Goal: Task Accomplishment & Management: Complete application form

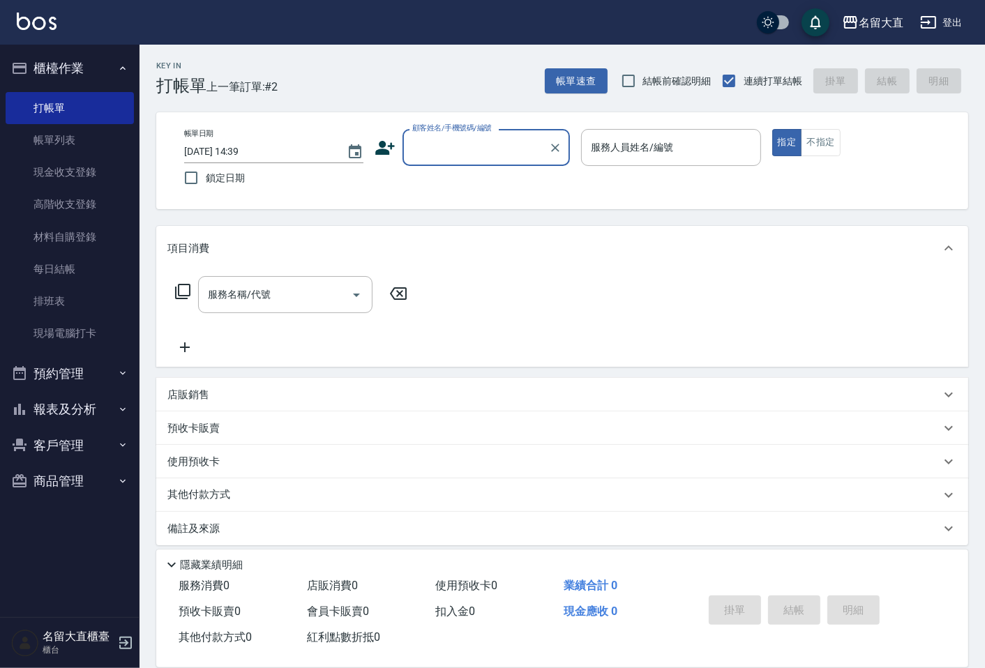
click at [407, 146] on div "顧客姓名/手機號碼/編號" at bounding box center [485, 147] width 167 height 37
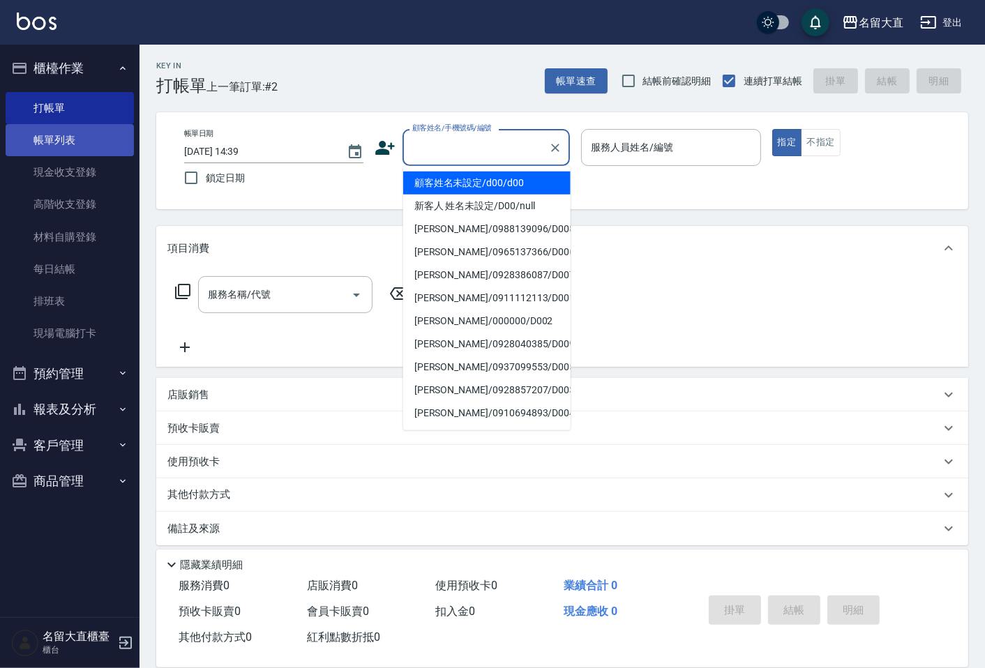
click at [102, 137] on link "帳單列表" at bounding box center [70, 140] width 128 height 32
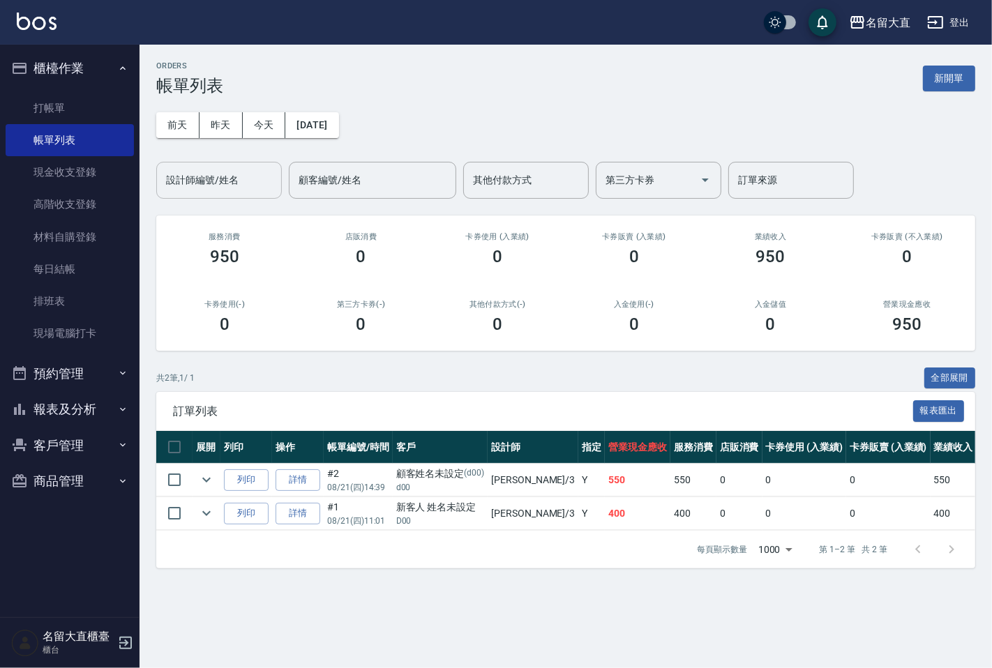
click at [216, 189] on input "設計師編號/姓名" at bounding box center [218, 180] width 113 height 24
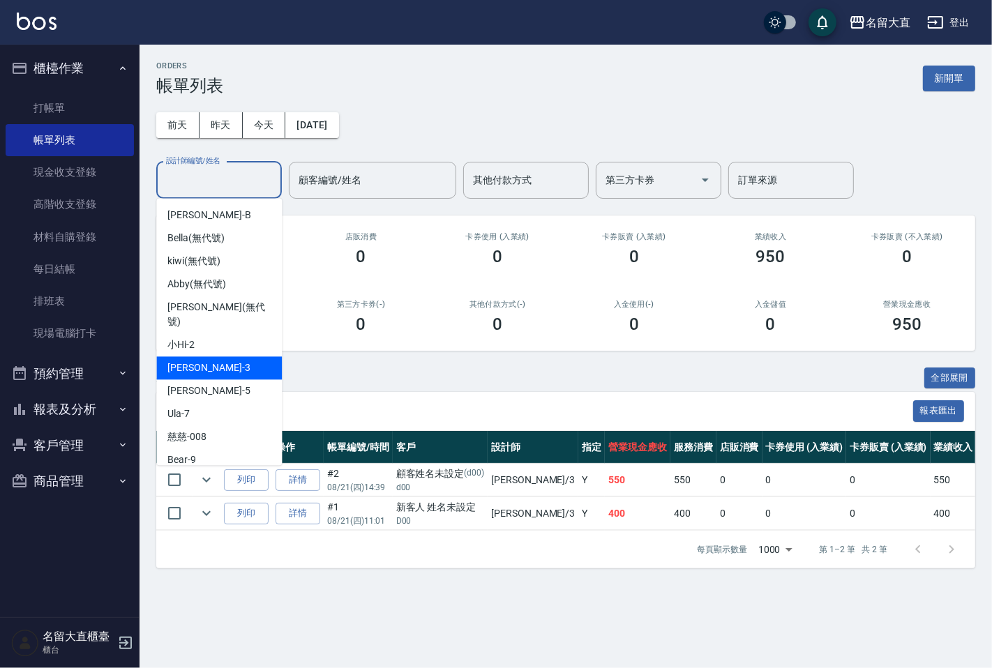
click at [215, 356] on div "[PERSON_NAME]3" at bounding box center [219, 367] width 126 height 23
type input "[PERSON_NAME]3"
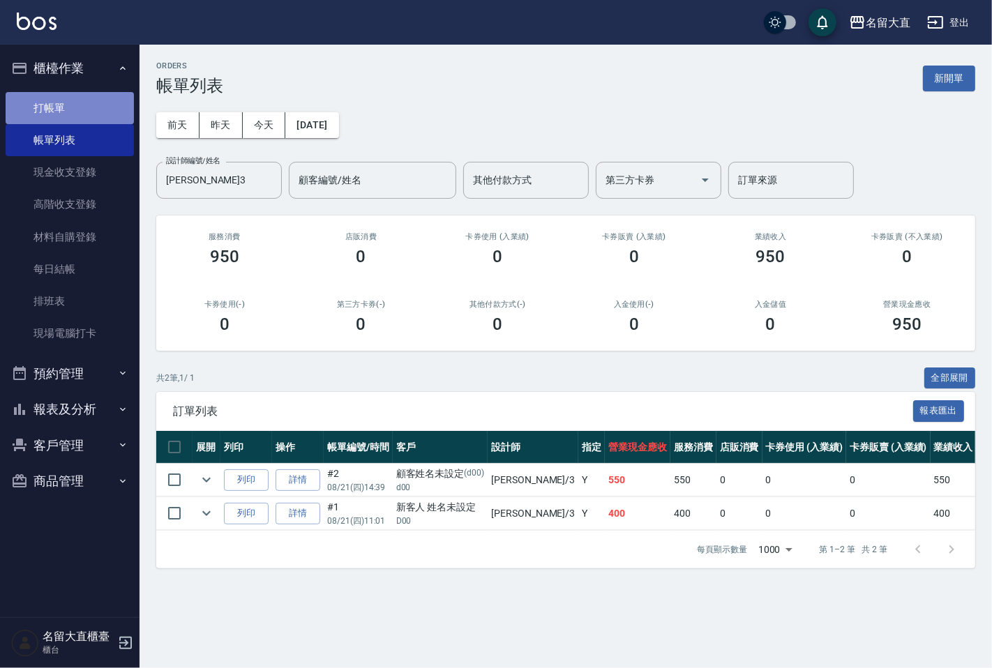
click at [68, 117] on link "打帳單" at bounding box center [70, 108] width 128 height 32
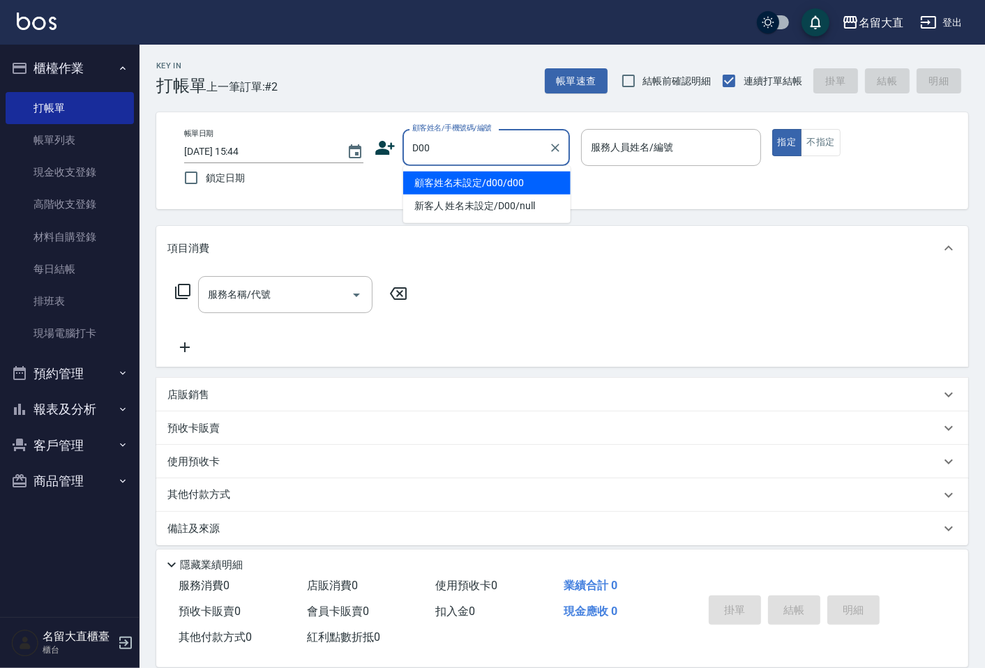
type input "顧客姓名未設定/d00/d00"
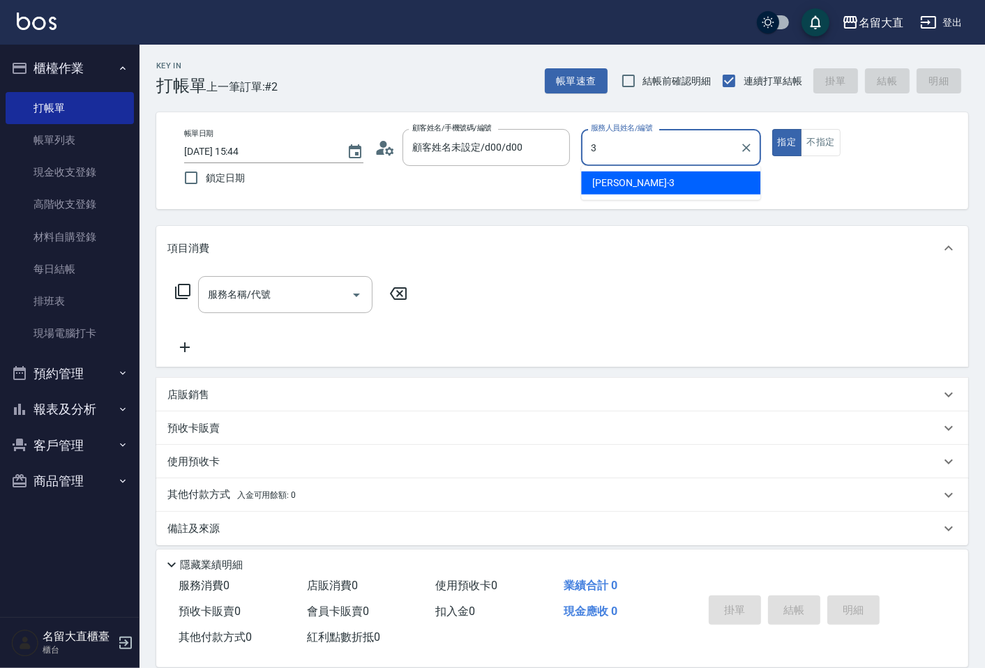
type input "[PERSON_NAME]3"
type button "true"
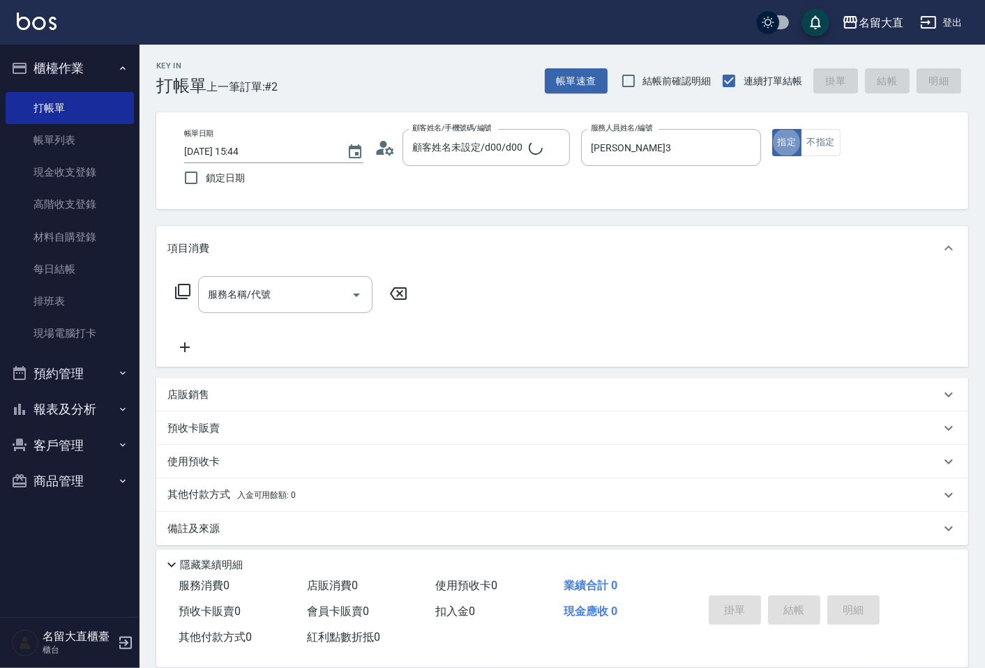
type input "新客人 姓名未設定/D00/null"
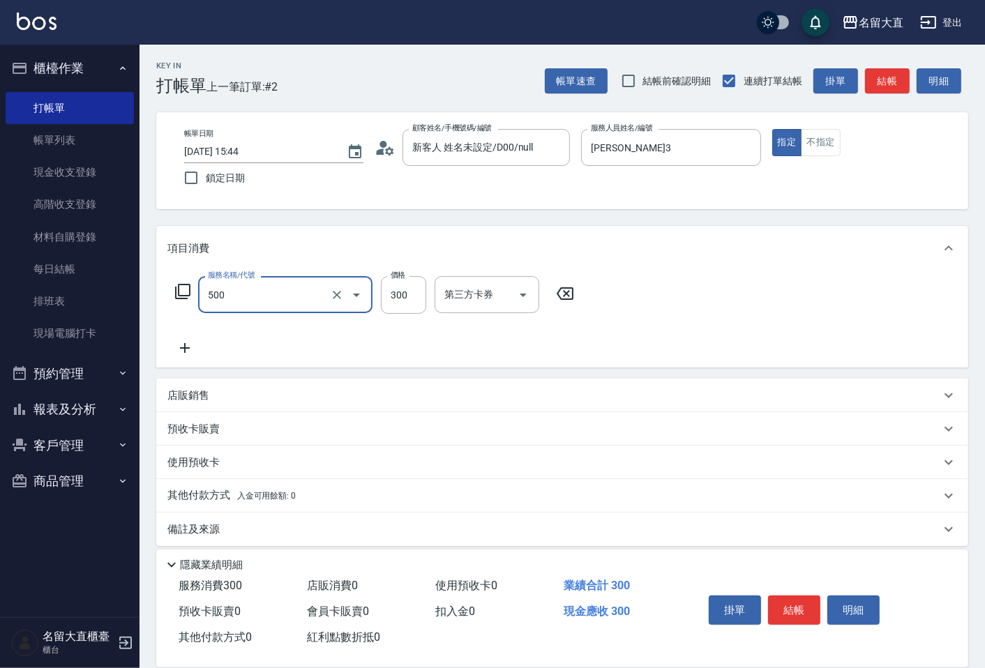
type input "洗髮(500)"
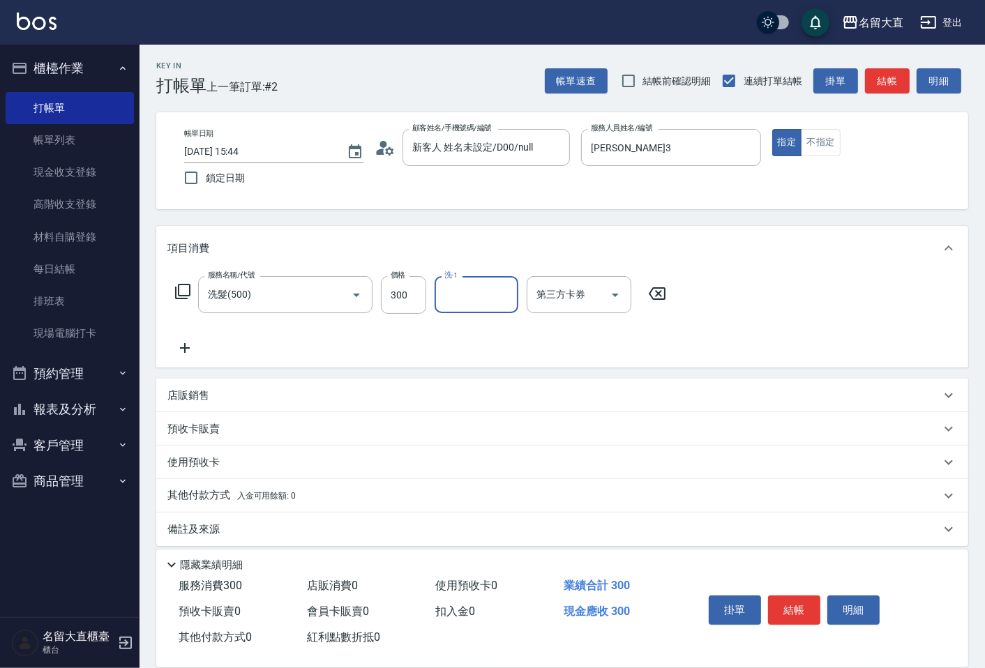
type input "1"
type input "欣柔-017"
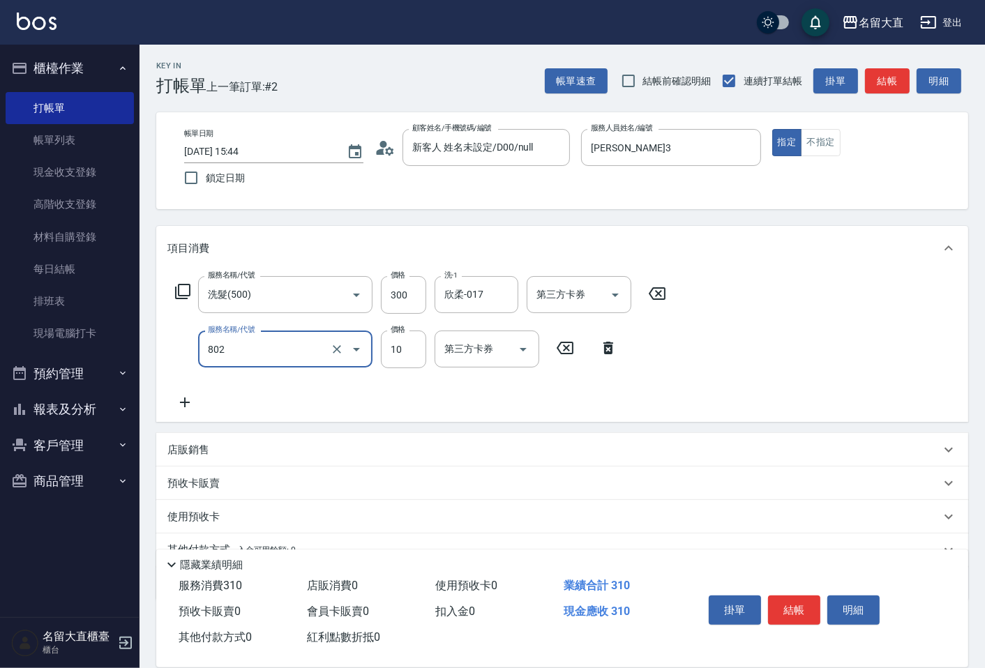
type input "潤絲(802)"
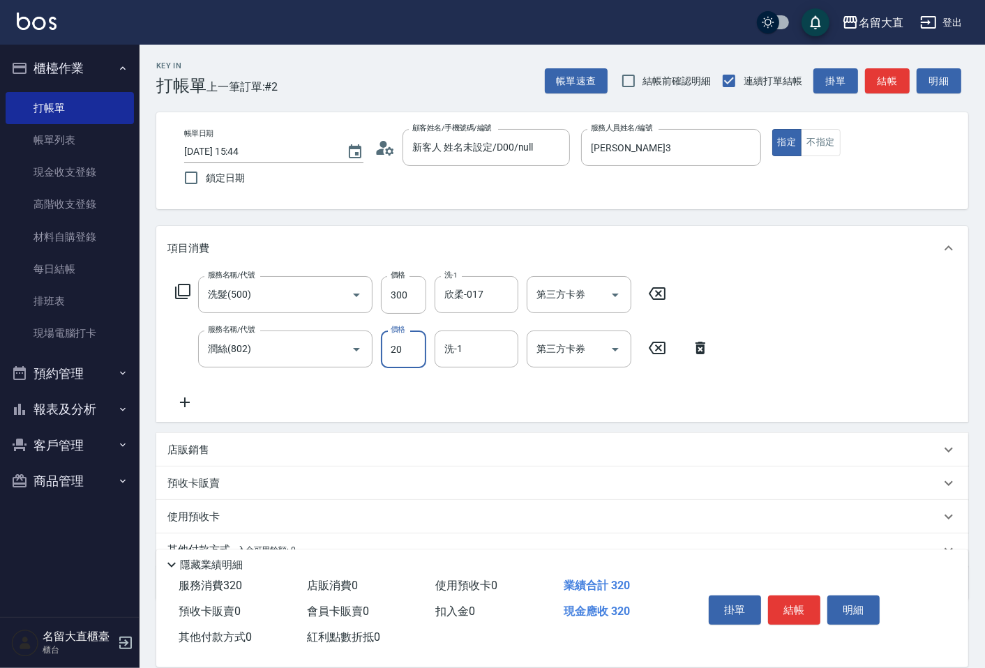
type input "20"
type input "欣柔-017"
click at [792, 612] on button "結帳" at bounding box center [794, 609] width 52 height 29
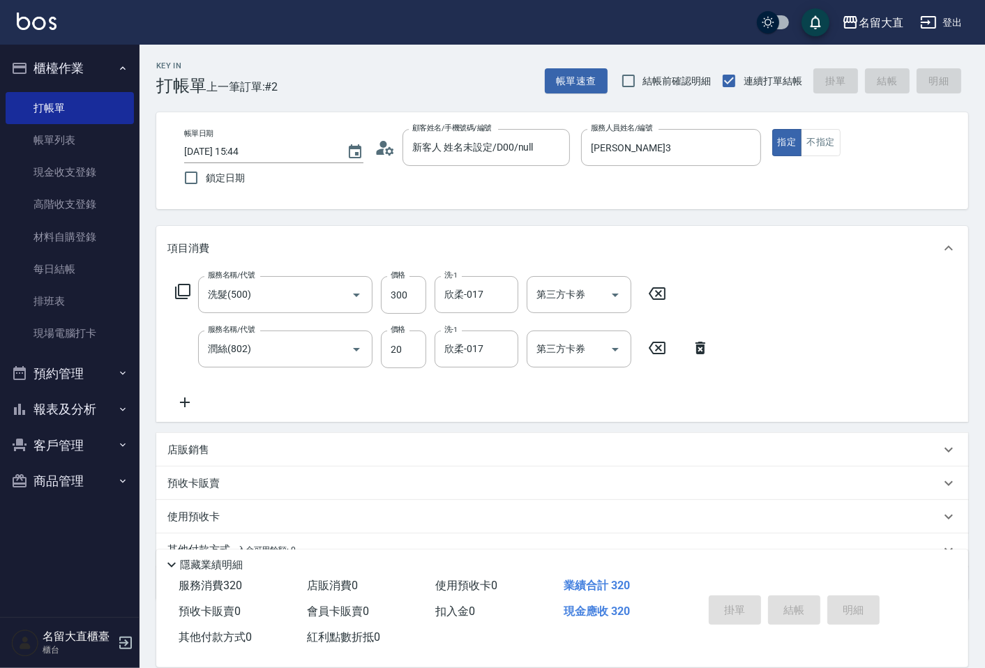
type input "[DATE] 15:45"
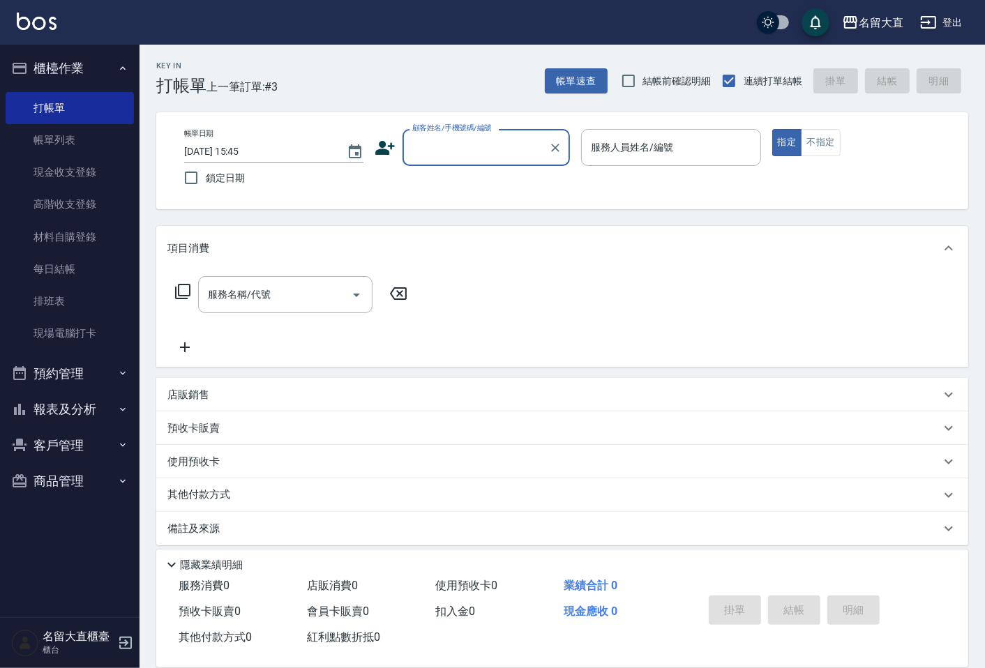
click at [443, 159] on input "顧客姓名/手機號碼/編號" at bounding box center [476, 147] width 134 height 24
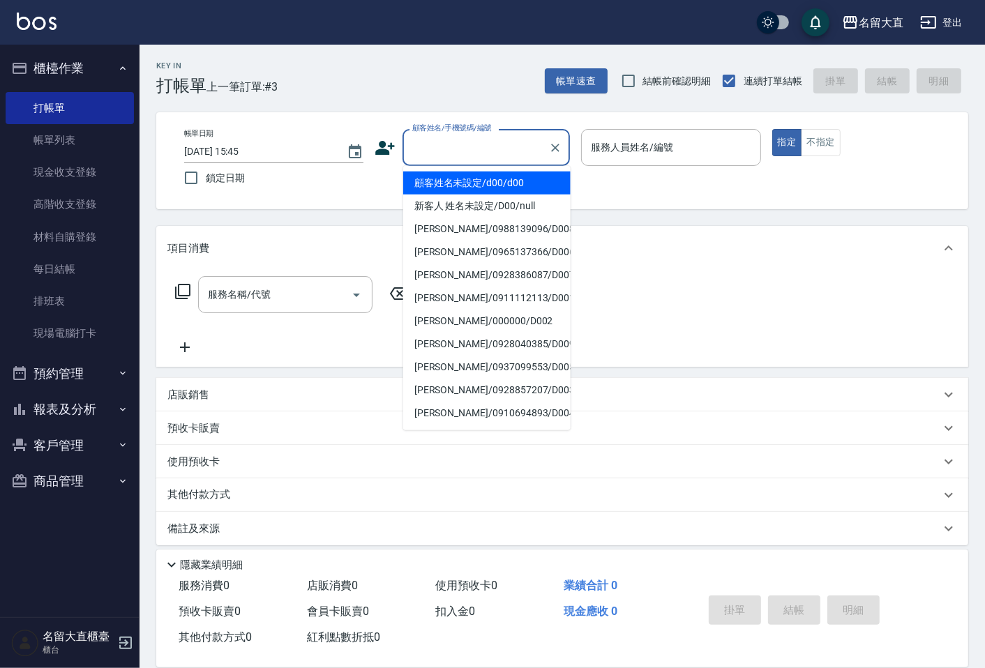
click at [462, 186] on li "顧客姓名未設定/d00/d00" at bounding box center [486, 183] width 167 height 23
type input "顧客姓名未設定/d00/d00"
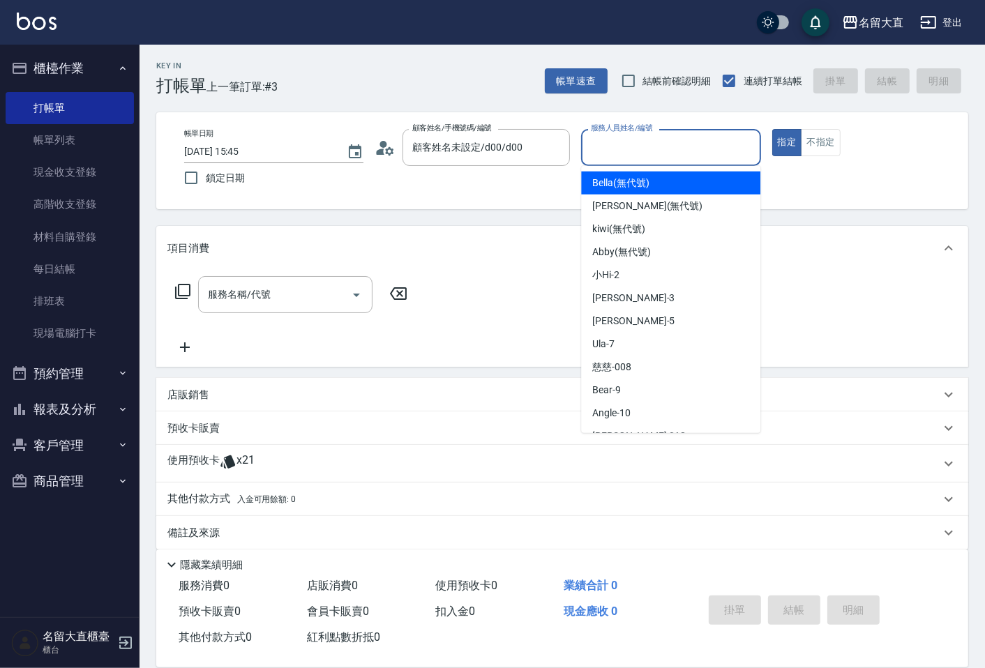
click at [611, 149] on input "服務人員姓名/編號" at bounding box center [670, 147] width 167 height 24
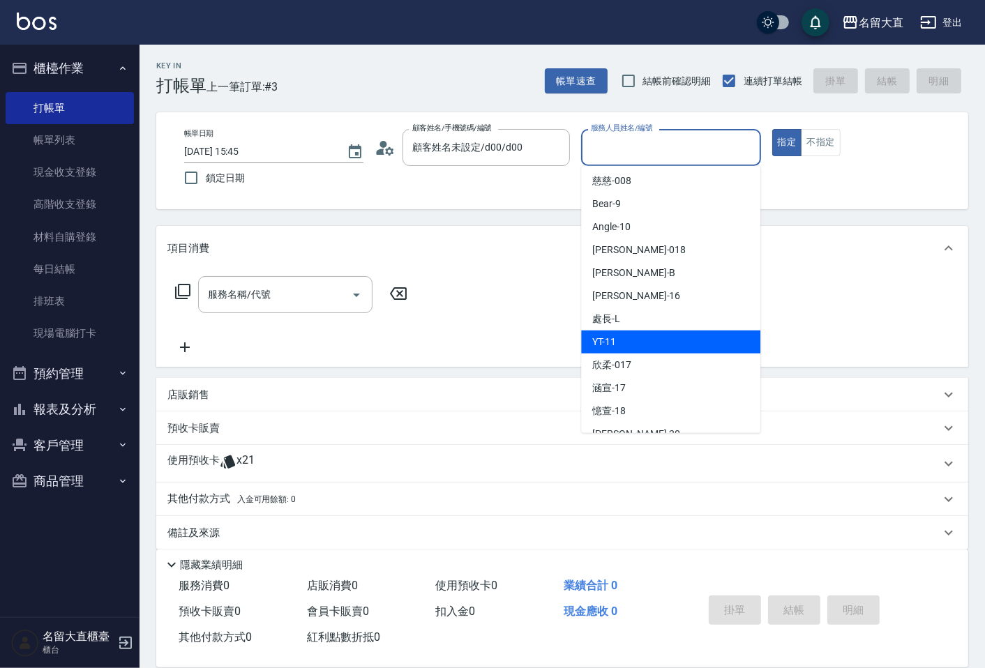
scroll to position [204, 0]
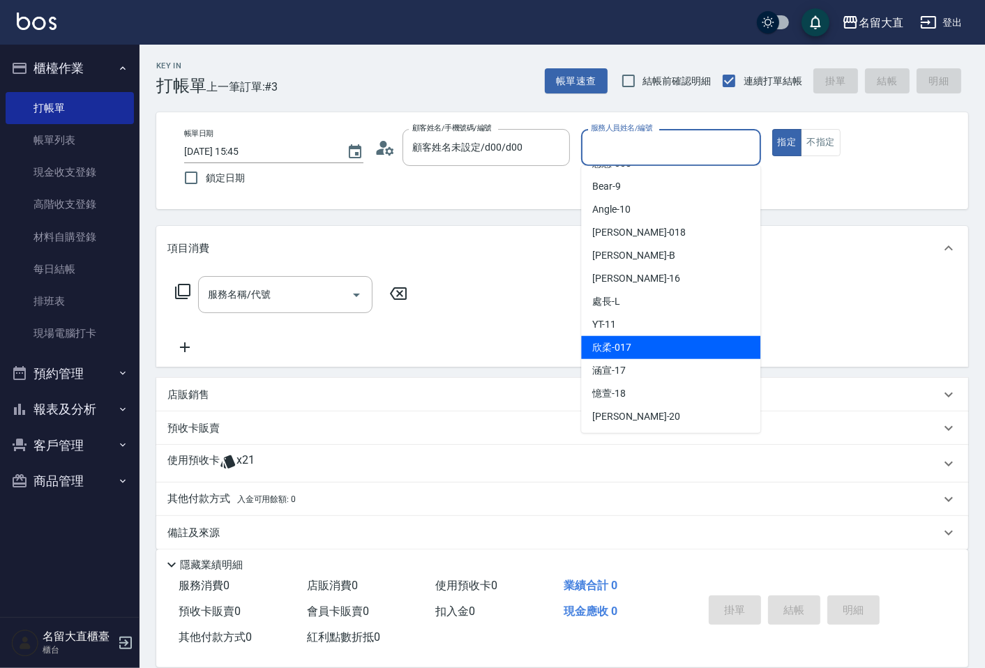
click at [631, 347] on div "欣柔 -017" at bounding box center [670, 347] width 179 height 23
type input "欣柔-017"
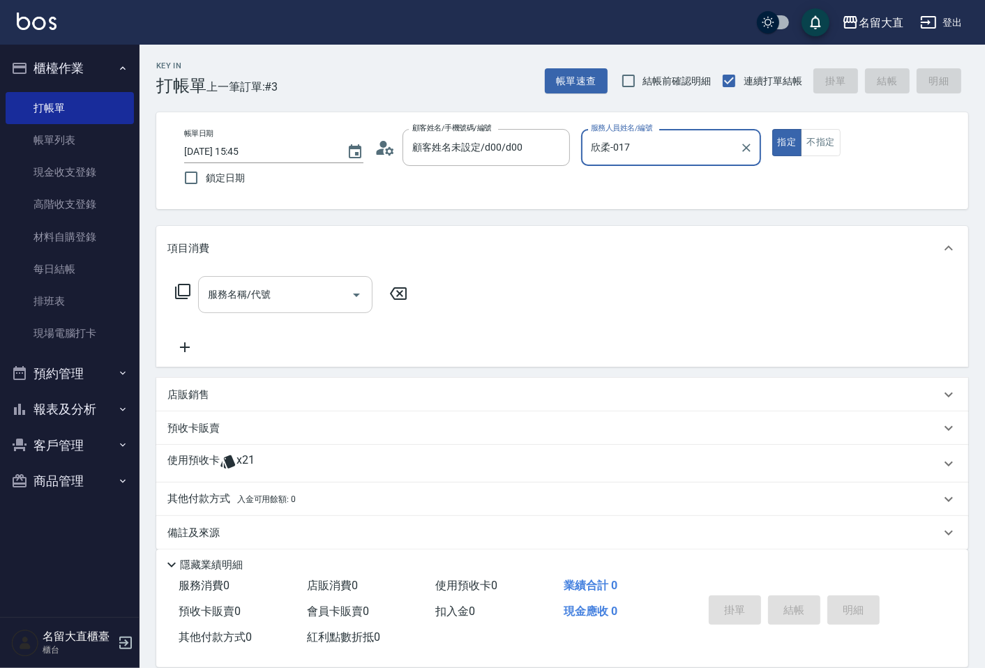
click at [255, 296] on input "服務名稱/代號" at bounding box center [274, 294] width 141 height 24
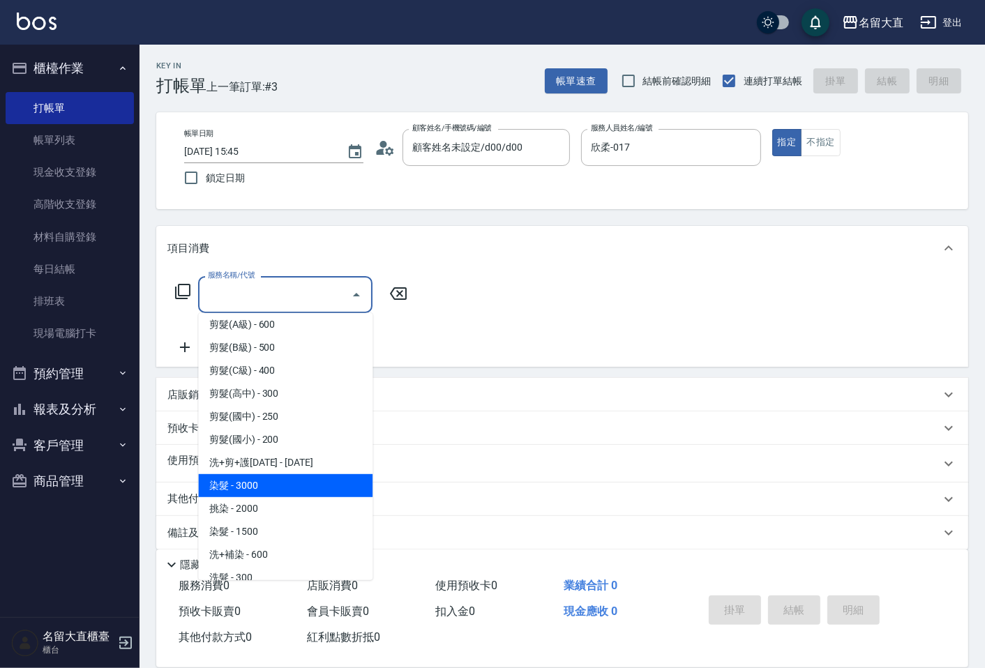
scroll to position [155, 0]
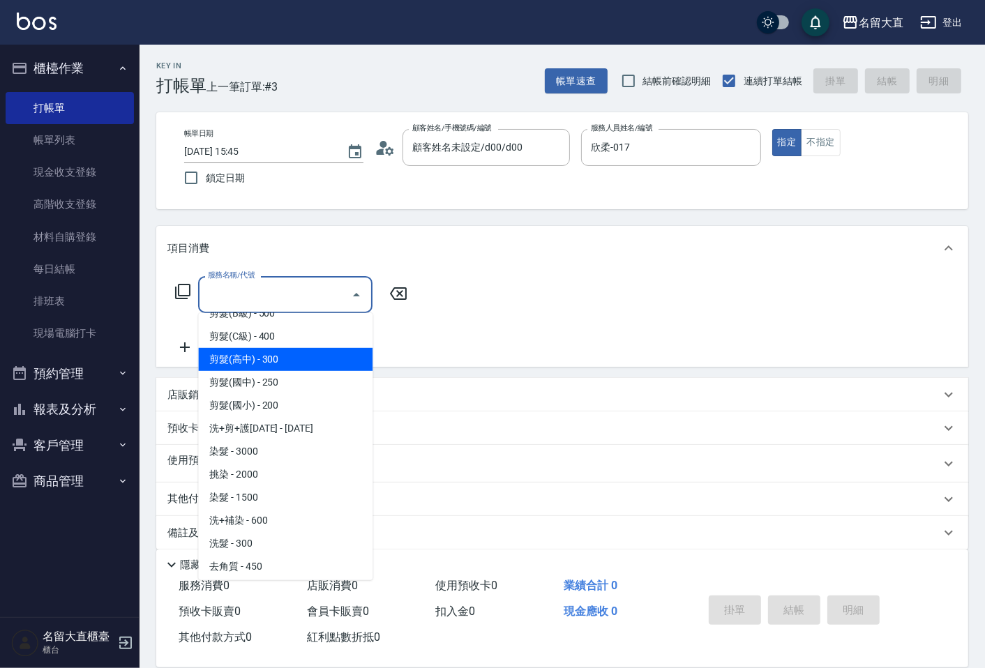
click at [261, 350] on span "剪髮(高中) - 300" at bounding box center [285, 359] width 174 height 23
type input "剪髮(高中)(307)"
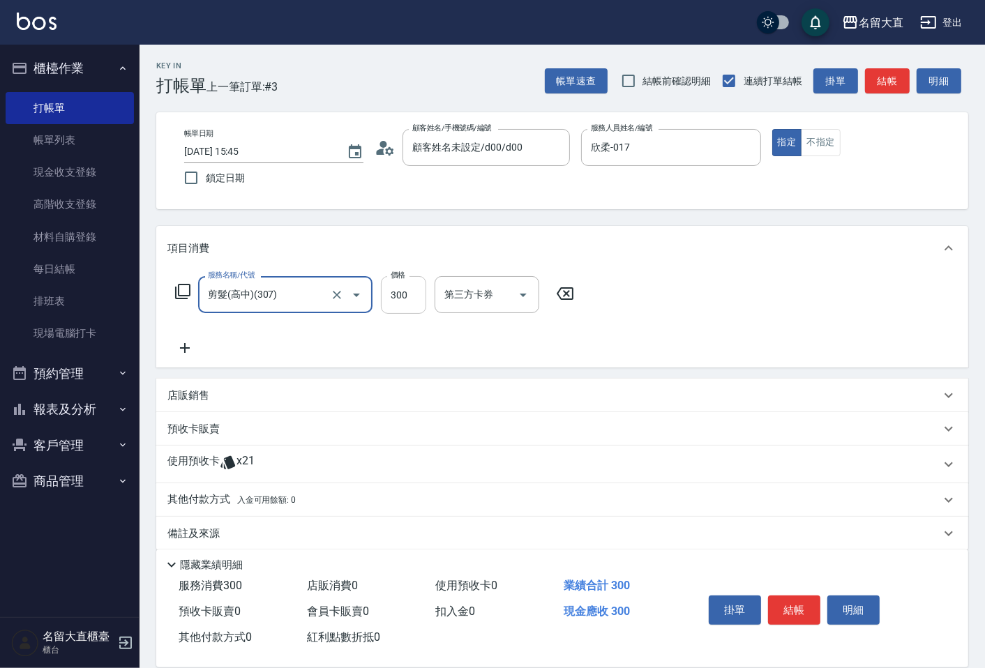
click at [400, 310] on input "300" at bounding box center [403, 295] width 45 height 38
type input "150"
click at [776, 603] on button "結帳" at bounding box center [794, 609] width 52 height 29
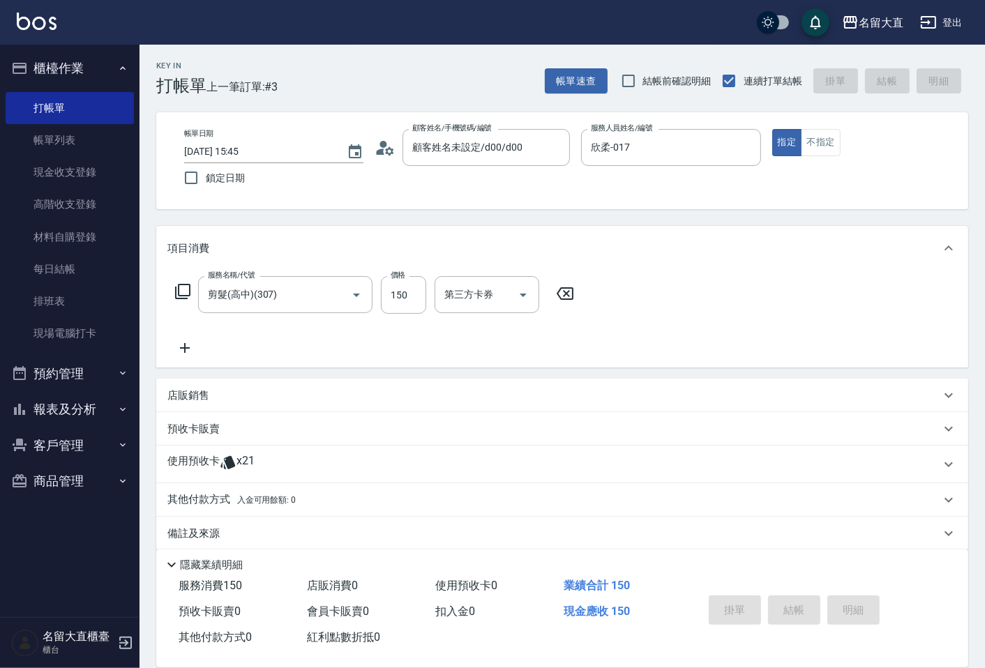
type input "[DATE] 15:53"
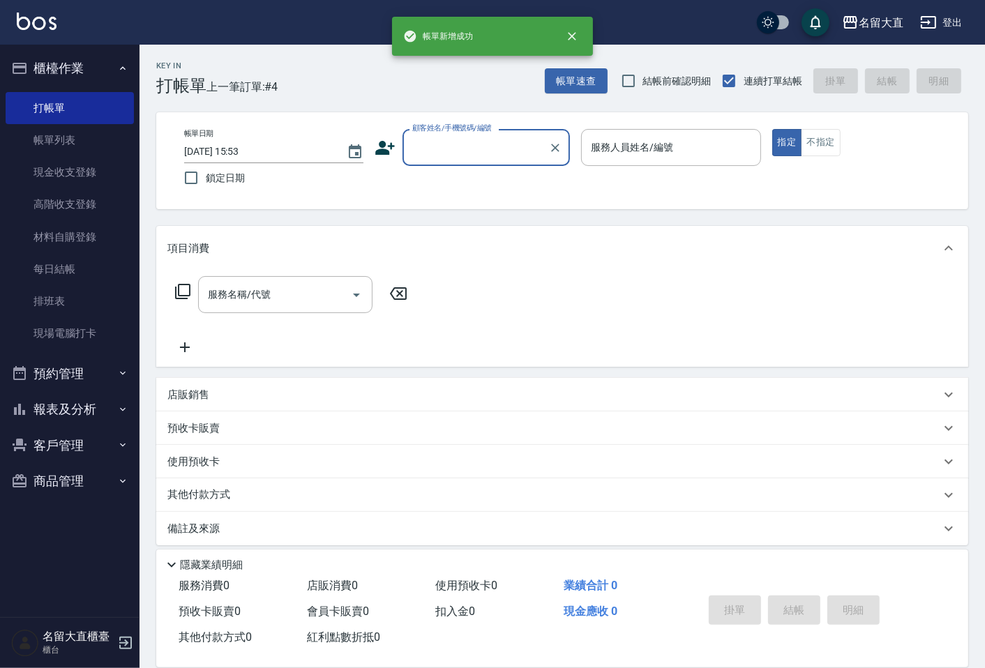
click at [426, 149] on input "顧客姓名/手機號碼/編號" at bounding box center [476, 147] width 134 height 24
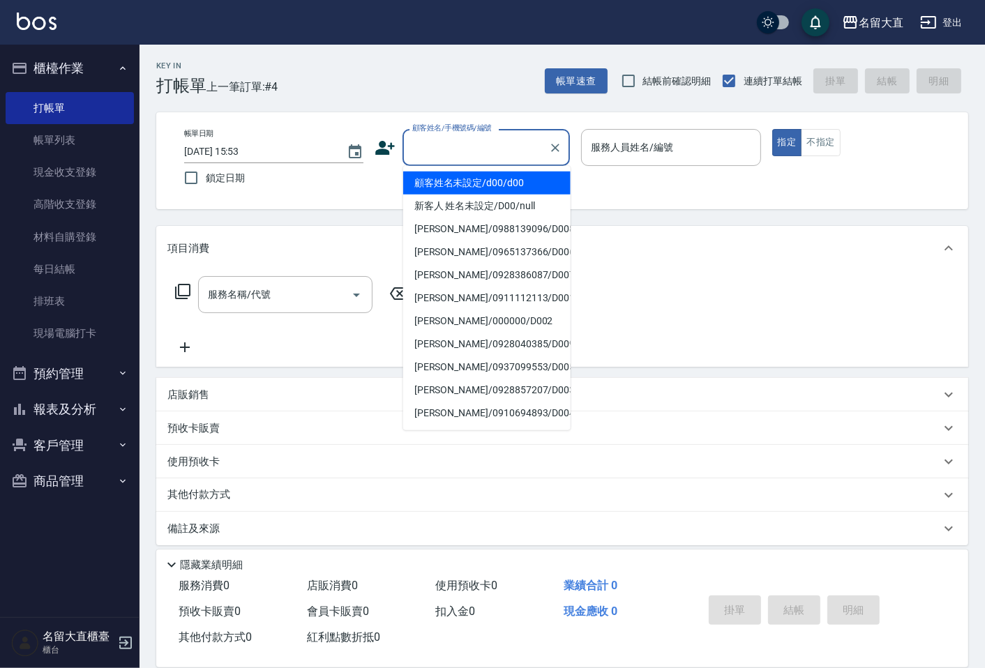
click at [437, 185] on li "顧客姓名未設定/d00/d00" at bounding box center [486, 183] width 167 height 23
type input "顧客姓名未設定/d00/d00"
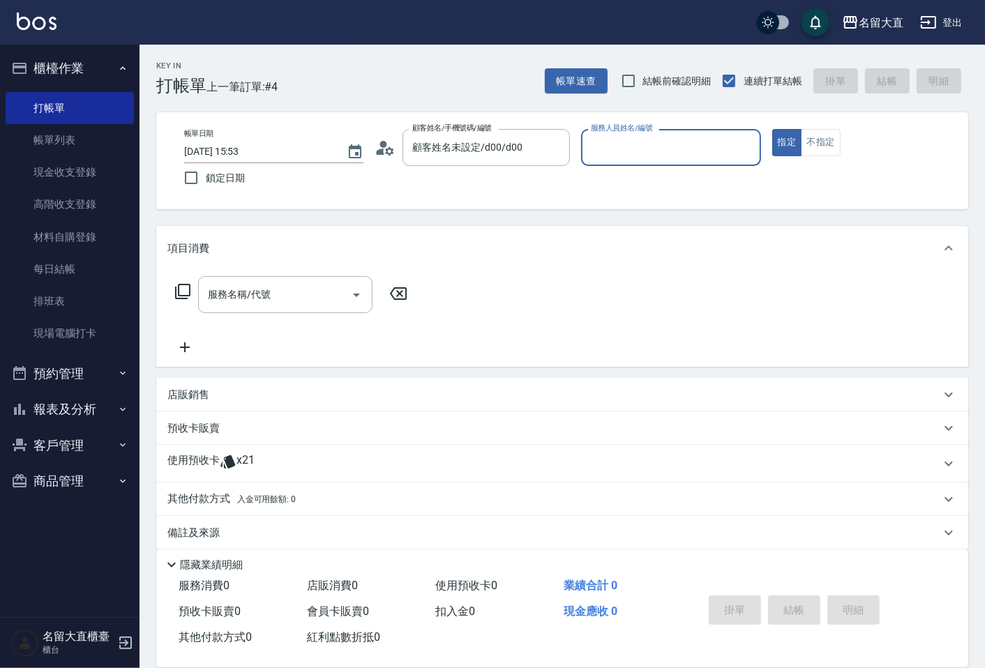
click at [584, 152] on div "服務人員姓名/編號" at bounding box center [670, 147] width 179 height 37
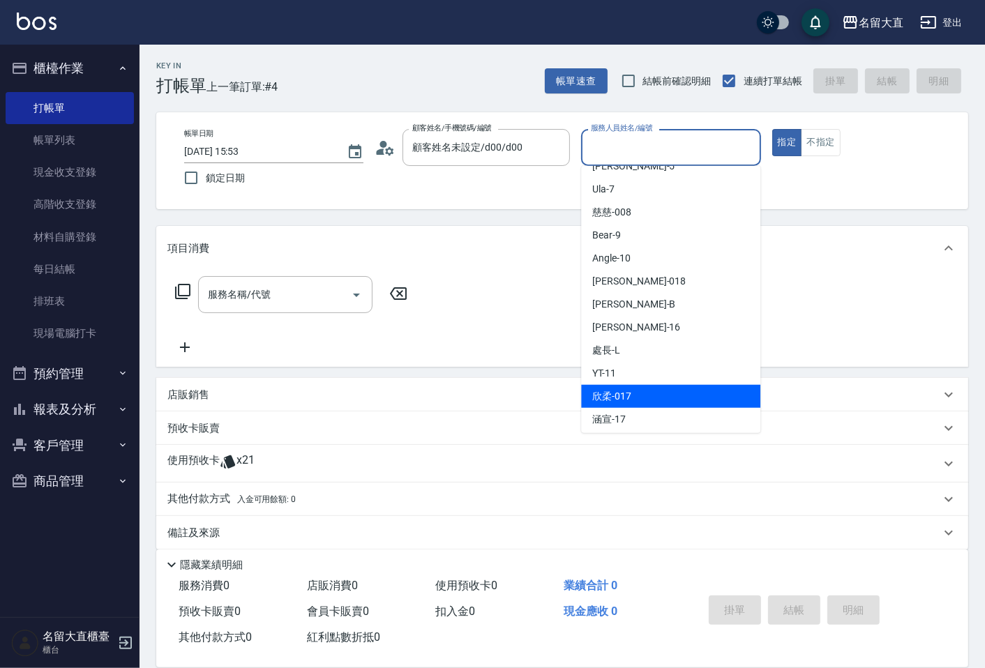
click at [624, 391] on span "欣柔 -017" at bounding box center [611, 396] width 39 height 15
type input "欣柔-017"
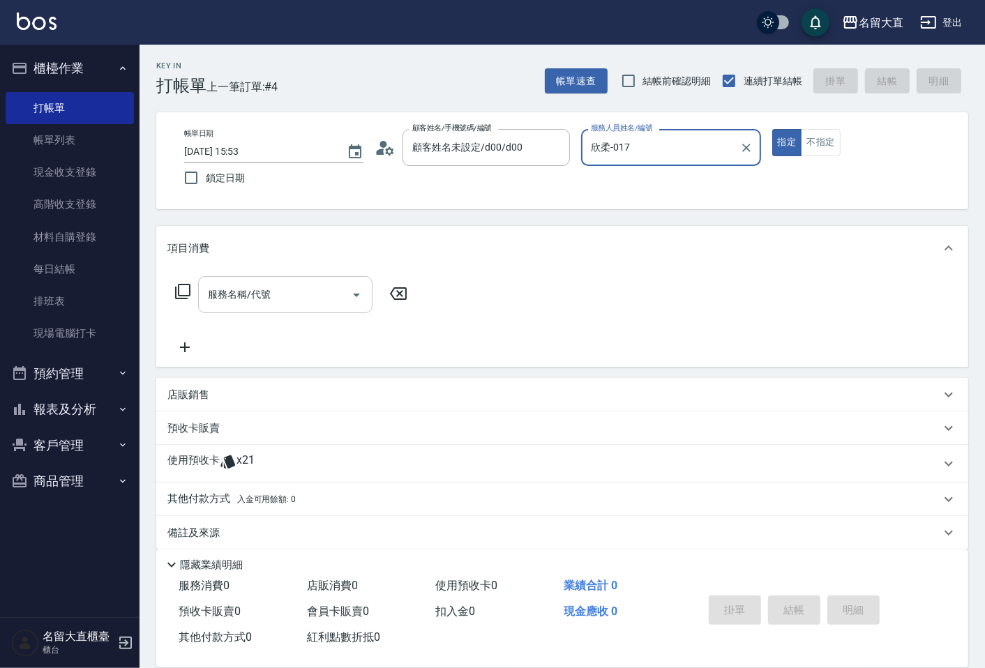
click at [275, 281] on div "服務名稱/代號" at bounding box center [285, 294] width 174 height 37
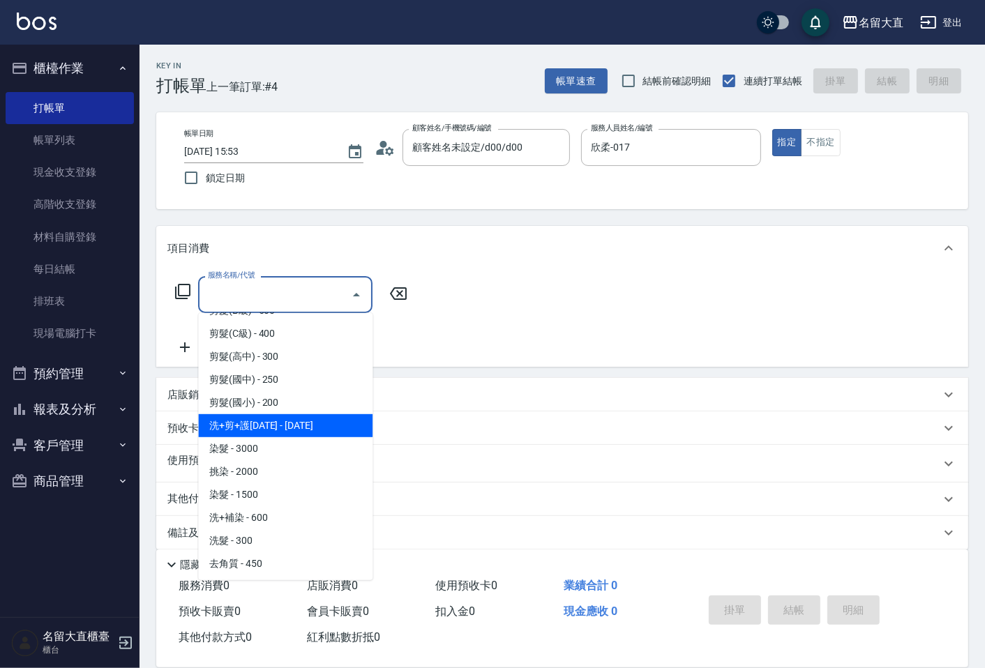
scroll to position [77, 0]
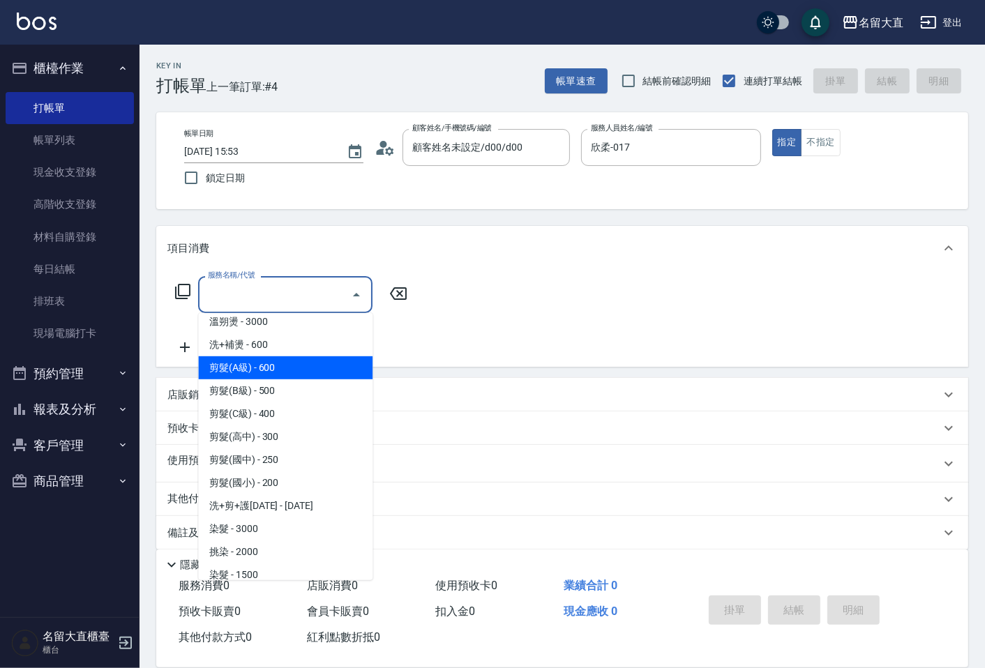
click at [263, 374] on span "剪髮(A級) - 600" at bounding box center [285, 367] width 174 height 23
type input "剪髮(A級)(301)"
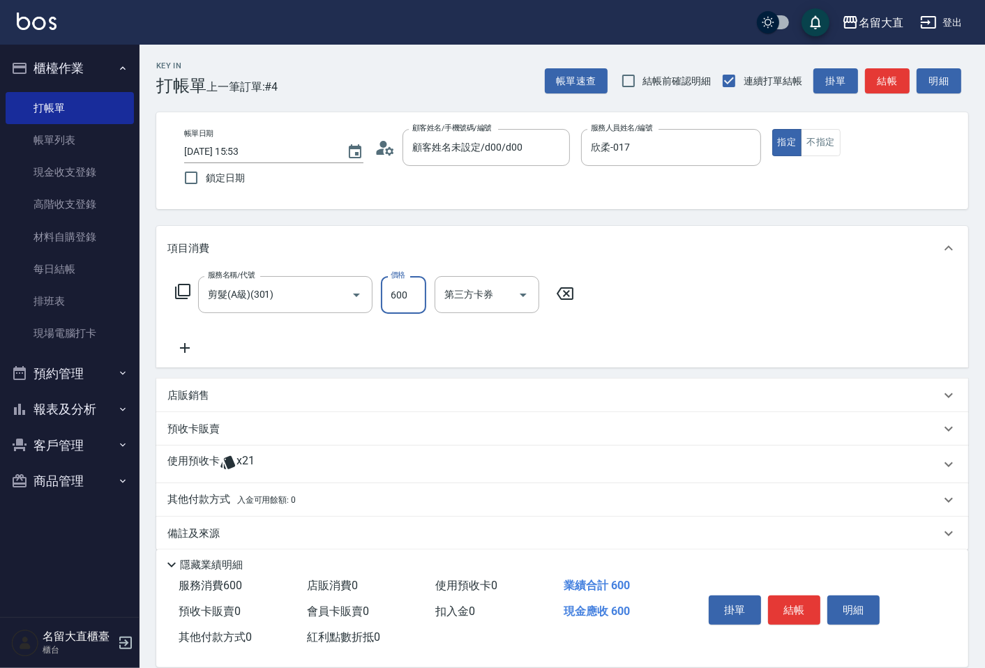
click at [409, 308] on input "600" at bounding box center [403, 295] width 45 height 38
type input "150"
click at [789, 611] on button "結帳" at bounding box center [794, 609] width 52 height 29
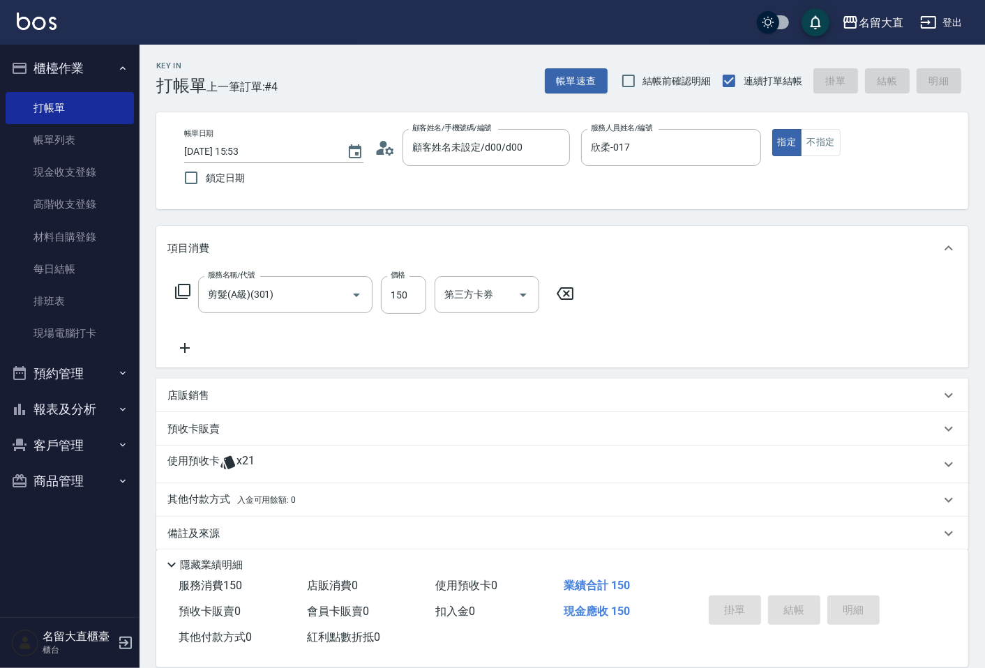
type input "[DATE] 15:54"
